Goal: Communication & Community: Answer question/provide support

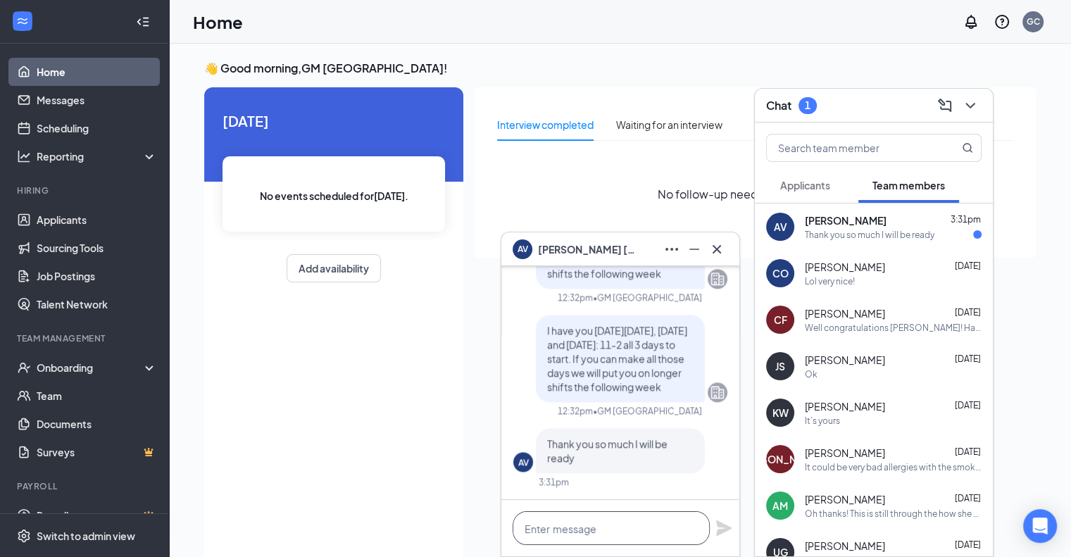
click at [615, 542] on textarea at bounding box center [610, 528] width 197 height 34
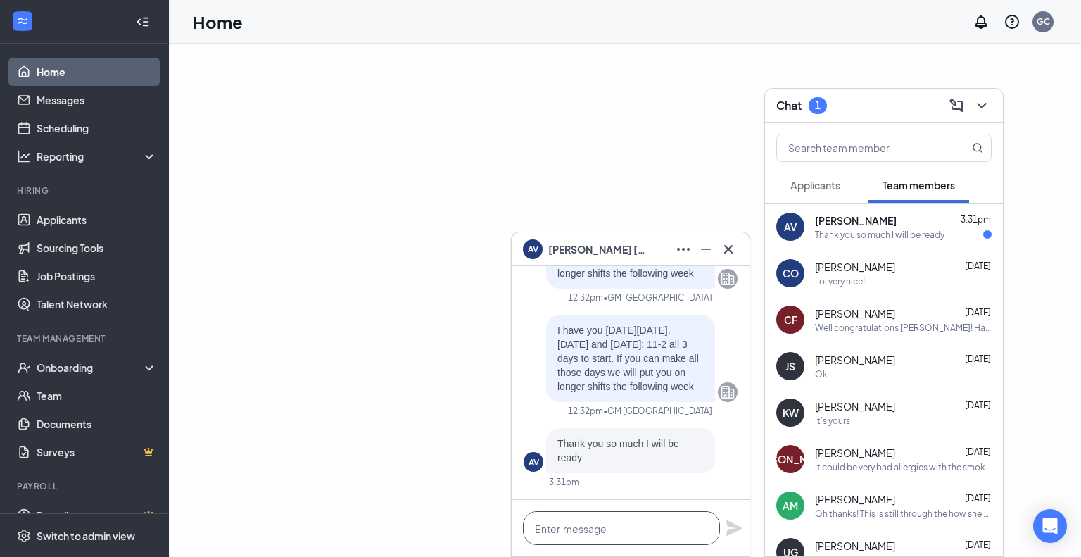
click at [592, 526] on textarea at bounding box center [621, 528] width 197 height 34
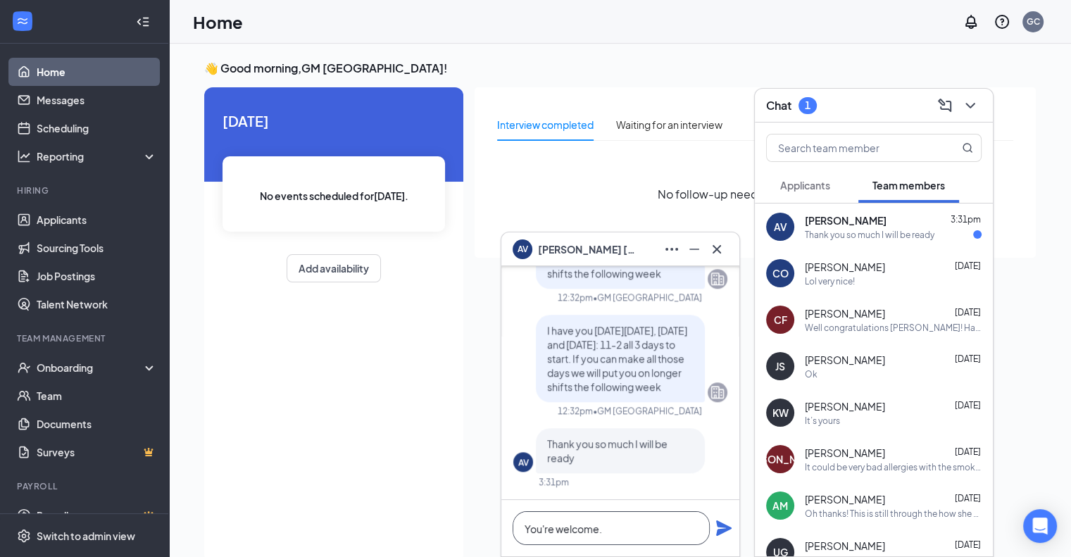
type textarea "You're welcome."
click at [715, 534] on icon "Plane" at bounding box center [723, 527] width 17 height 17
